Goal: Information Seeking & Learning: Check status

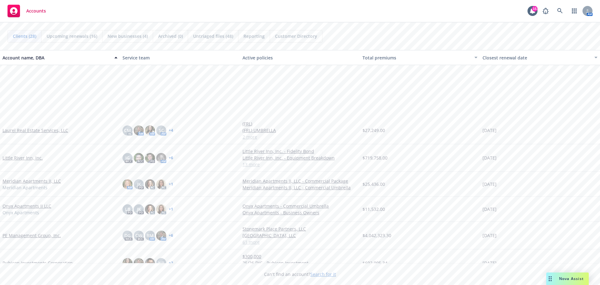
scroll to position [438, 0]
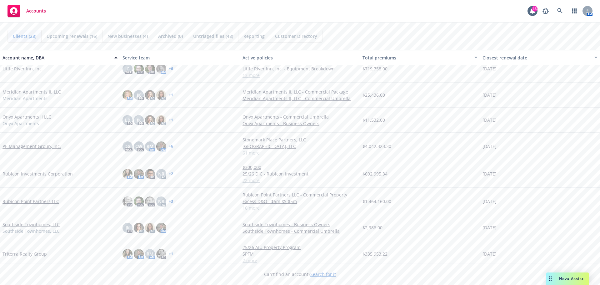
click at [25, 145] on link "PE Management Group, Inc." at bounding box center [32, 146] width 58 height 7
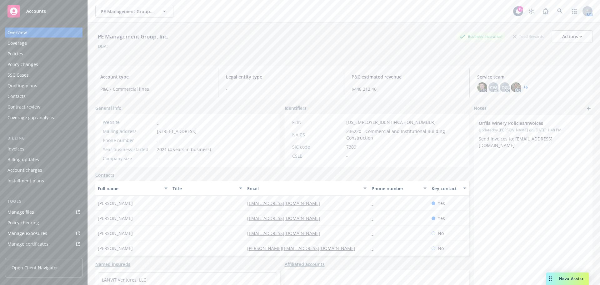
click at [45, 52] on div "Policies" at bounding box center [44, 54] width 73 height 10
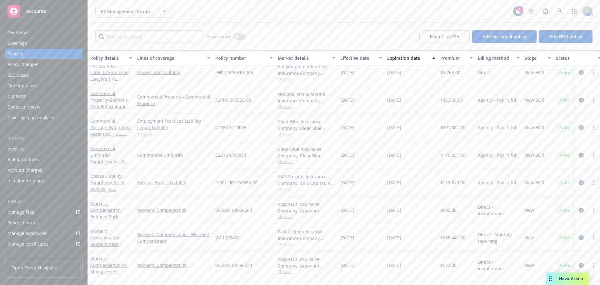
scroll to position [63, 0]
click at [95, 174] on link "Workers' Compensation - [GEOGRAPHIC_DATA] Entertainment - State of [US_STATE] W…" at bounding box center [110, 188] width 41 height 39
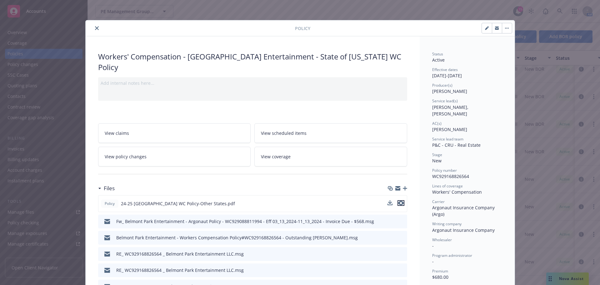
click at [398, 201] on icon "preview file" at bounding box center [401, 203] width 6 height 4
click at [95, 28] on icon "close" at bounding box center [97, 28] width 4 height 4
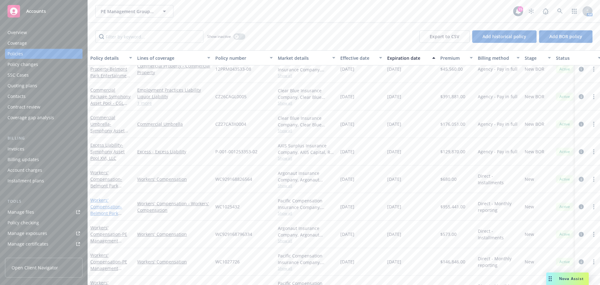
click at [102, 205] on link "Workers' Compensation - Belmont Park Entertainment, LLC" at bounding box center [110, 210] width 40 height 26
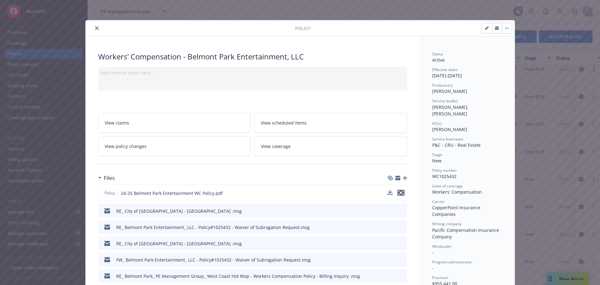
click at [398, 193] on icon "preview file" at bounding box center [401, 192] width 6 height 4
click at [95, 29] on icon "close" at bounding box center [97, 28] width 4 height 4
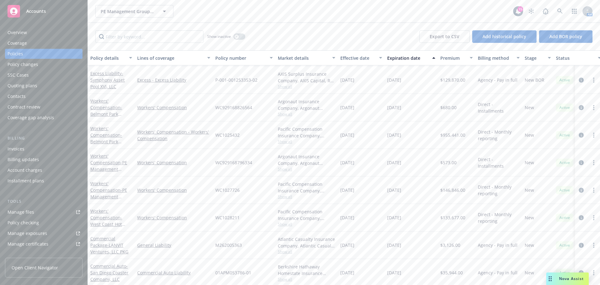
scroll to position [125, 0]
click at [117, 168] on span "- PE Management Group" at bounding box center [108, 170] width 37 height 19
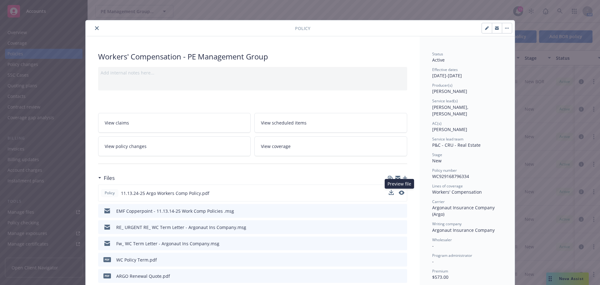
click at [396, 192] on div "Preview file Preview file" at bounding box center [397, 193] width 16 height 7
click at [398, 192] on icon "preview file" at bounding box center [401, 192] width 6 height 4
click at [398, 191] on div at bounding box center [396, 193] width 17 height 7
click at [399, 194] on icon "preview file" at bounding box center [401, 192] width 6 height 4
